Goal: Transaction & Acquisition: Purchase product/service

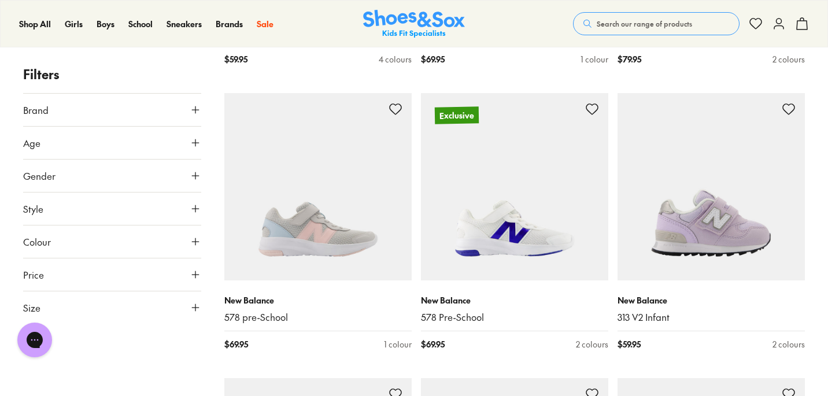
scroll to position [1373, 0]
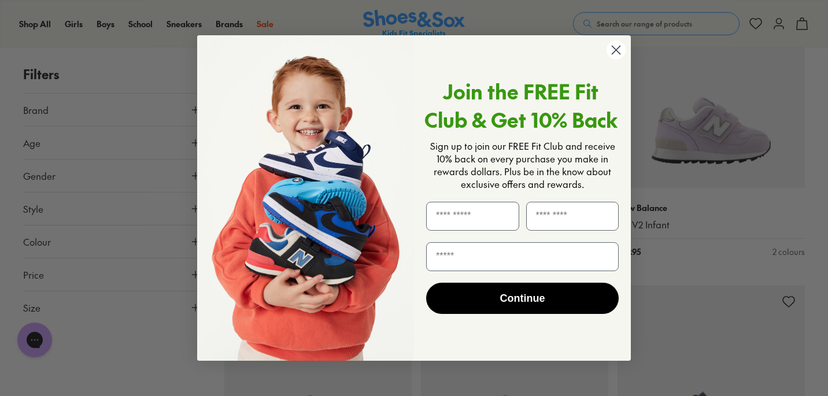
click at [622, 51] on circle "Close dialog" at bounding box center [616, 49] width 19 height 19
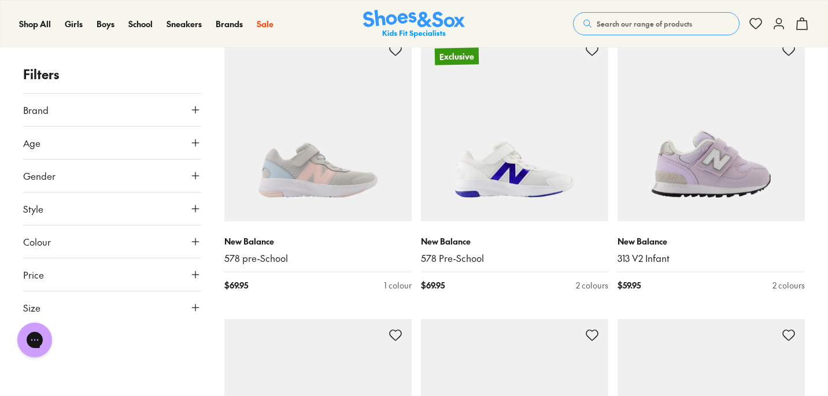
scroll to position [1254, 0]
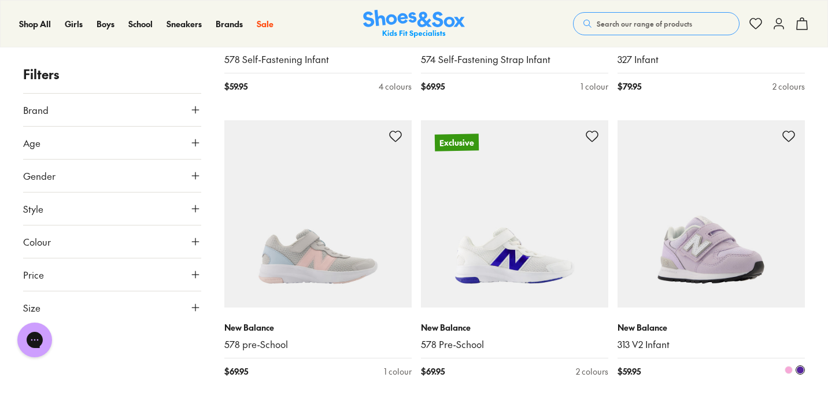
click at [697, 268] on img at bounding box center [711, 213] width 187 height 187
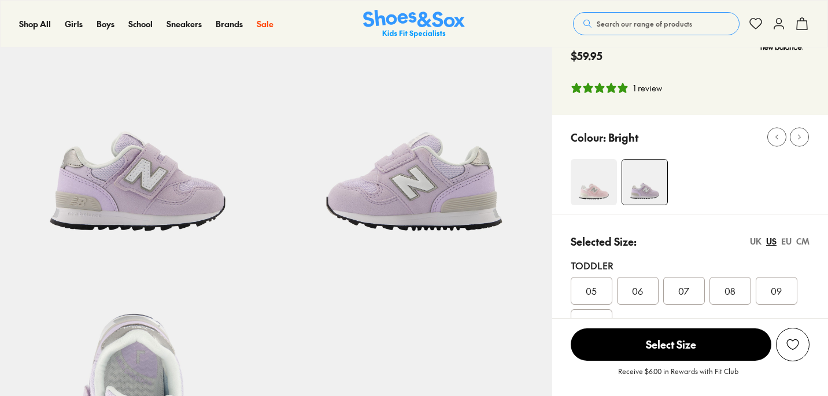
select select "*"
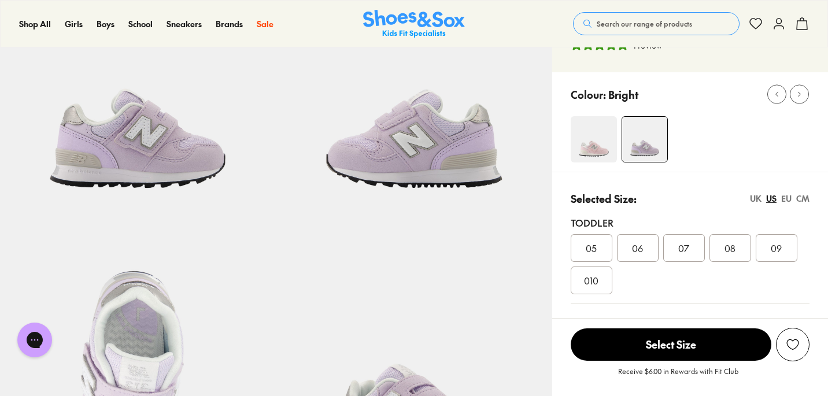
click at [801, 198] on div "CM" at bounding box center [802, 199] width 13 height 12
click at [753, 199] on div "UK" at bounding box center [756, 199] width 12 height 12
click at [783, 196] on div "EU" at bounding box center [786, 199] width 10 height 12
click at [762, 197] on div "UK US EU CM" at bounding box center [780, 199] width 60 height 12
click at [757, 198] on div "UK" at bounding box center [756, 199] width 12 height 12
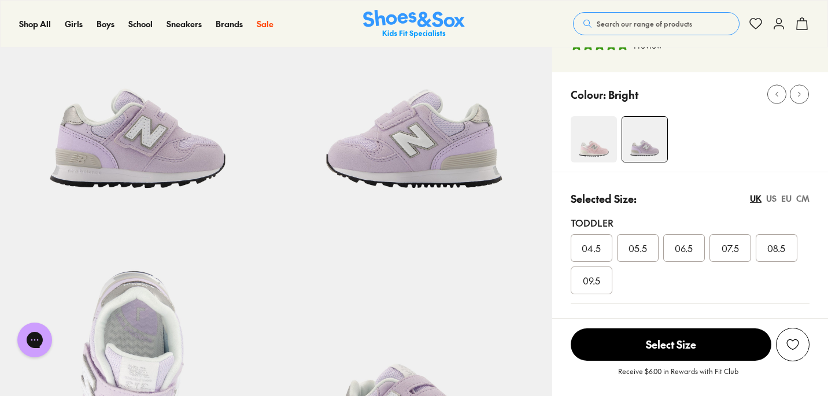
click at [775, 197] on div "US" at bounding box center [771, 199] width 10 height 12
click at [755, 201] on div "UK" at bounding box center [756, 199] width 12 height 12
click at [768, 199] on div "US" at bounding box center [771, 199] width 10 height 12
click at [606, 258] on div "05" at bounding box center [592, 248] width 42 height 28
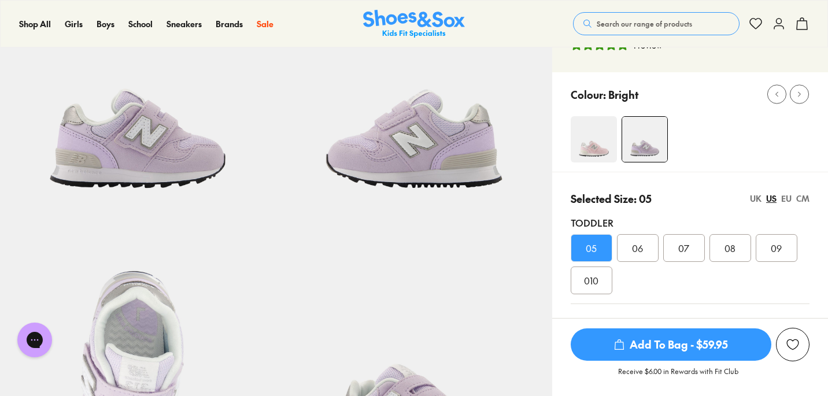
click at [585, 253] on div "05" at bounding box center [592, 248] width 42 height 28
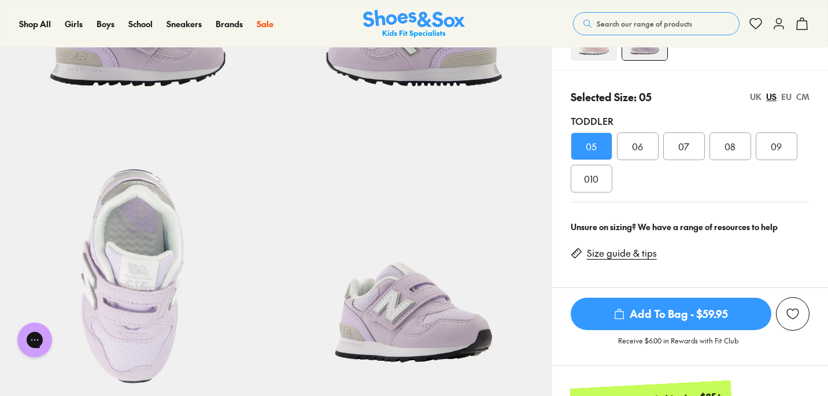
click at [614, 255] on link "Size guide & tips" at bounding box center [622, 253] width 70 height 13
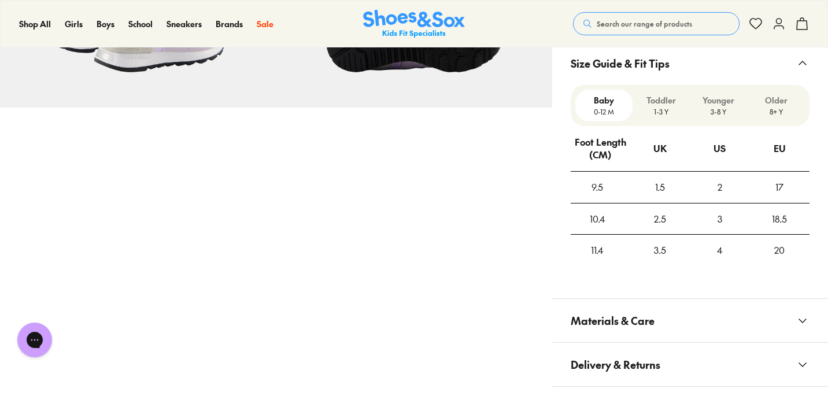
scroll to position [793, 0]
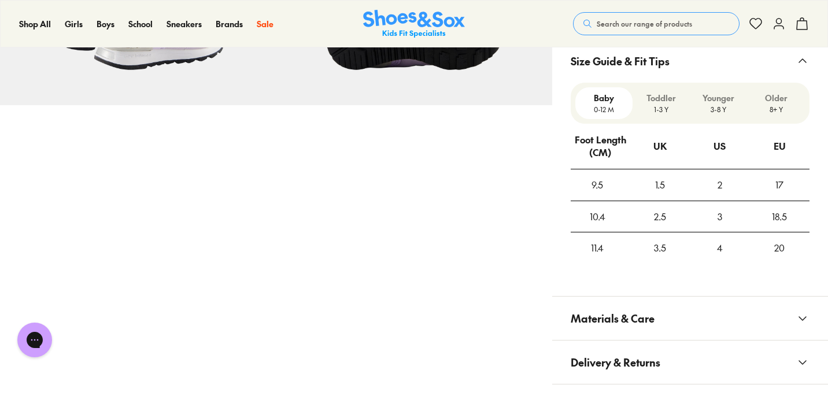
click at [667, 106] on p "1-3 Y" at bounding box center [661, 109] width 48 height 10
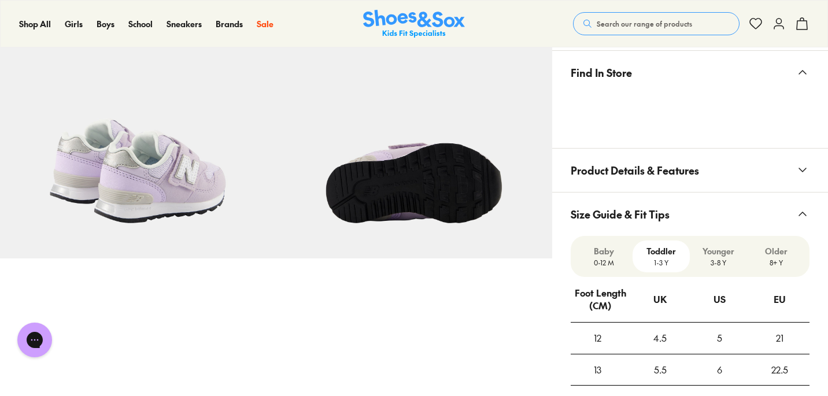
scroll to position [615, 0]
